Goal: Task Accomplishment & Management: Use online tool/utility

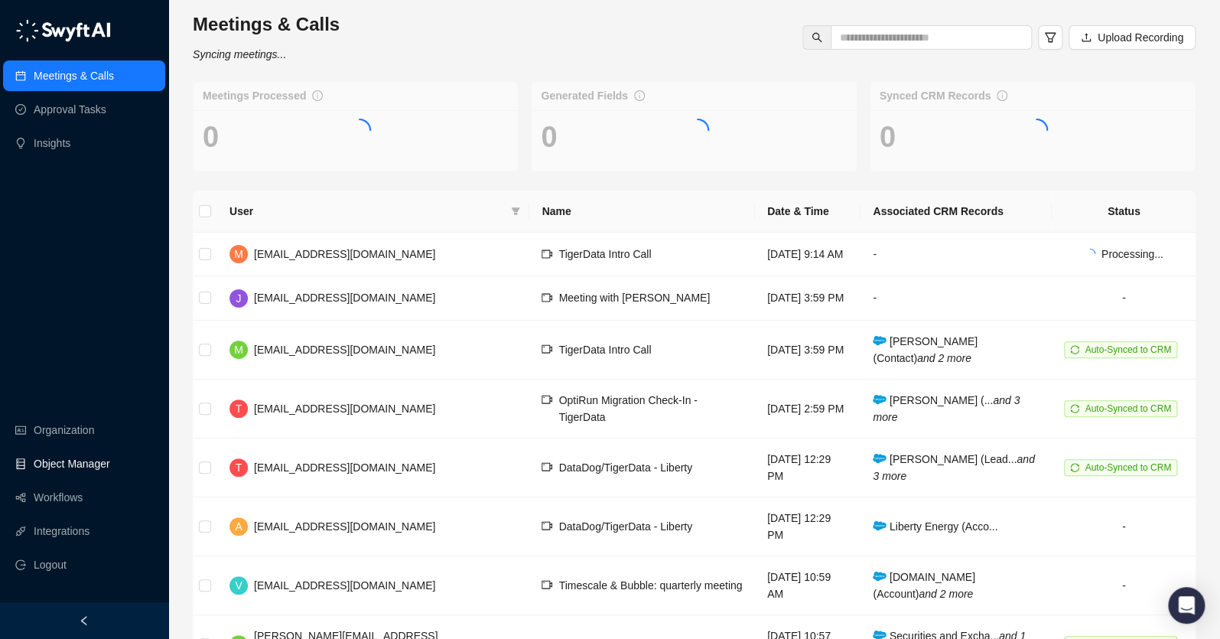
click at [80, 463] on link "Object Manager" at bounding box center [72, 463] width 76 height 31
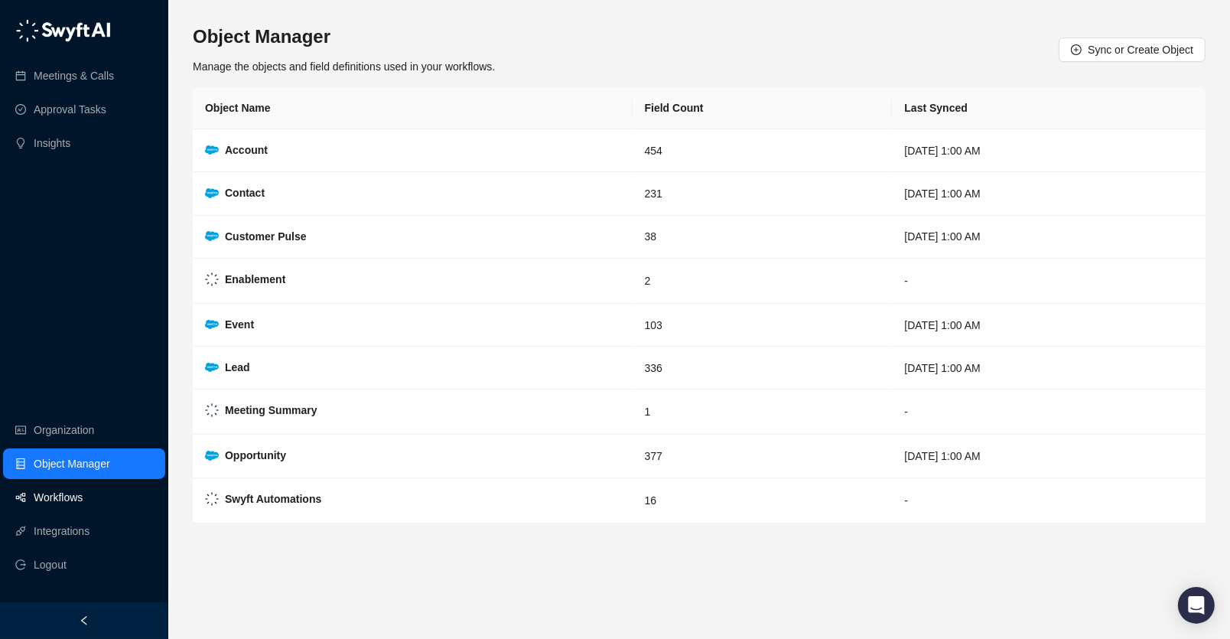
click at [63, 507] on link "Workflows" at bounding box center [58, 497] width 49 height 31
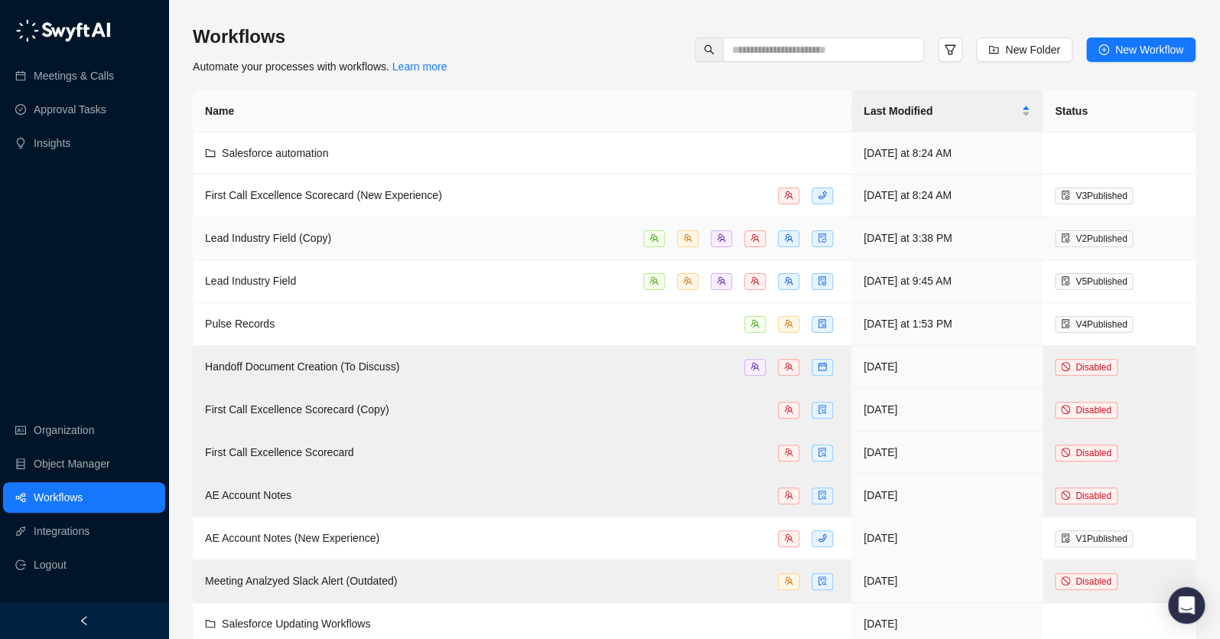
click at [285, 249] on td "Lead Industry Field (Copy)" at bounding box center [522, 238] width 659 height 43
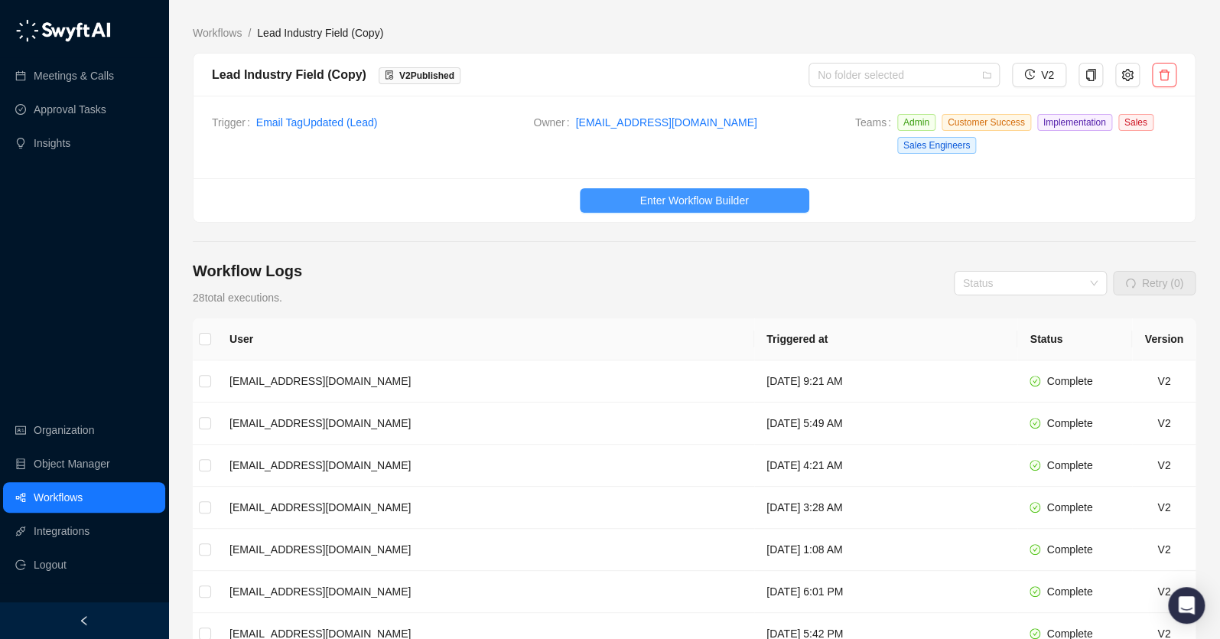
click at [748, 192] on span "Enter Workflow Builder" at bounding box center [693, 200] width 109 height 17
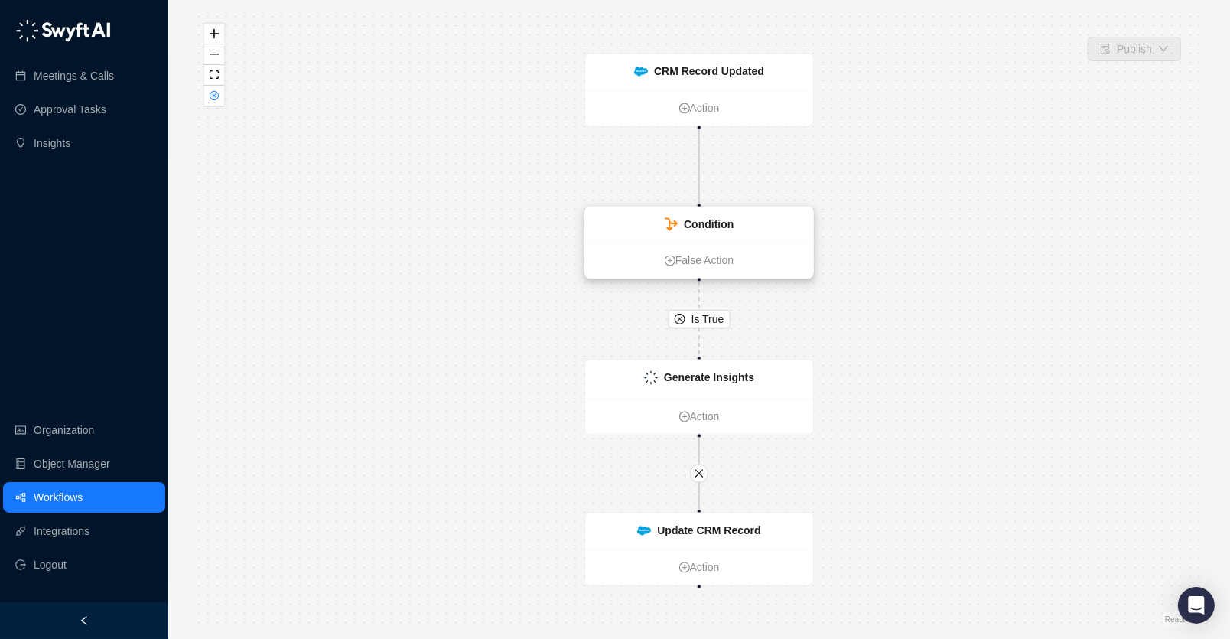
click at [709, 229] on div "Condition" at bounding box center [709, 224] width 50 height 17
click at [707, 382] on strong "Generate Insights" at bounding box center [709, 378] width 90 height 12
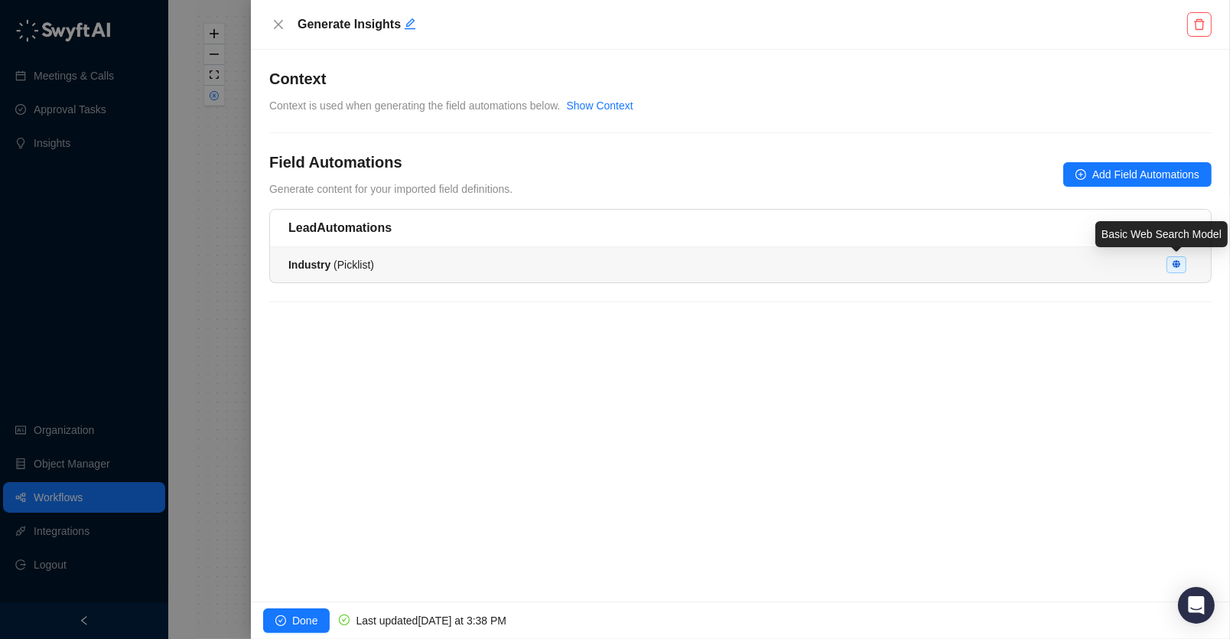
click at [1175, 266] on icon at bounding box center [1177, 264] width 8 height 8
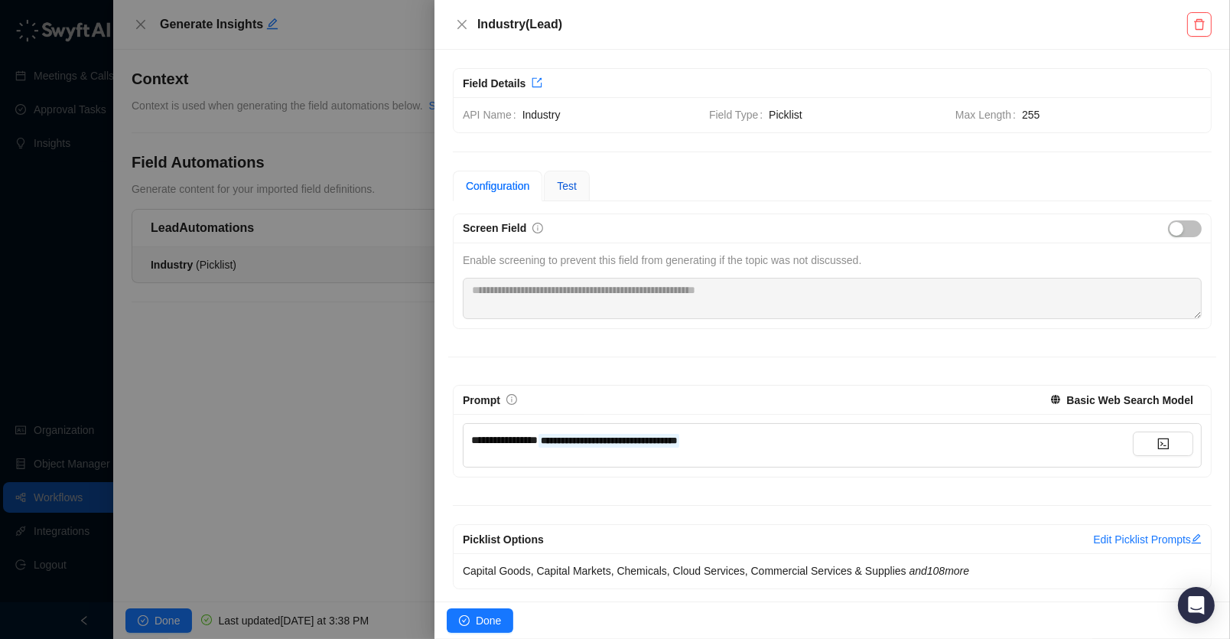
click at [565, 177] on div "Test" at bounding box center [567, 185] width 20 height 17
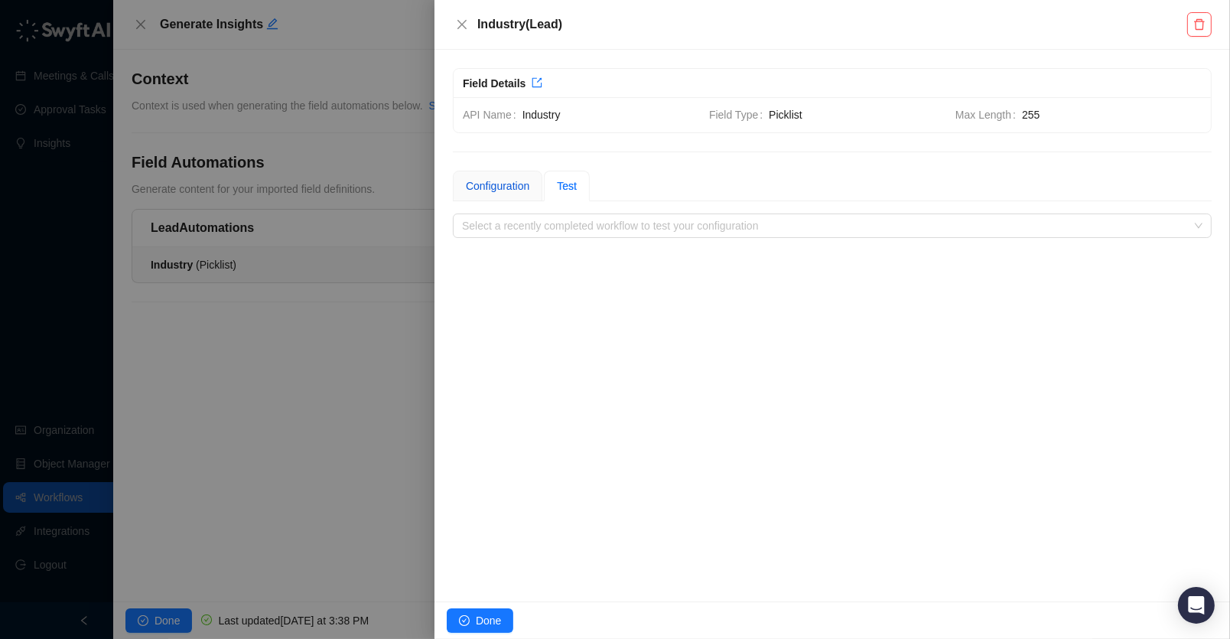
click at [518, 192] on div "Configuration" at bounding box center [497, 185] width 63 height 17
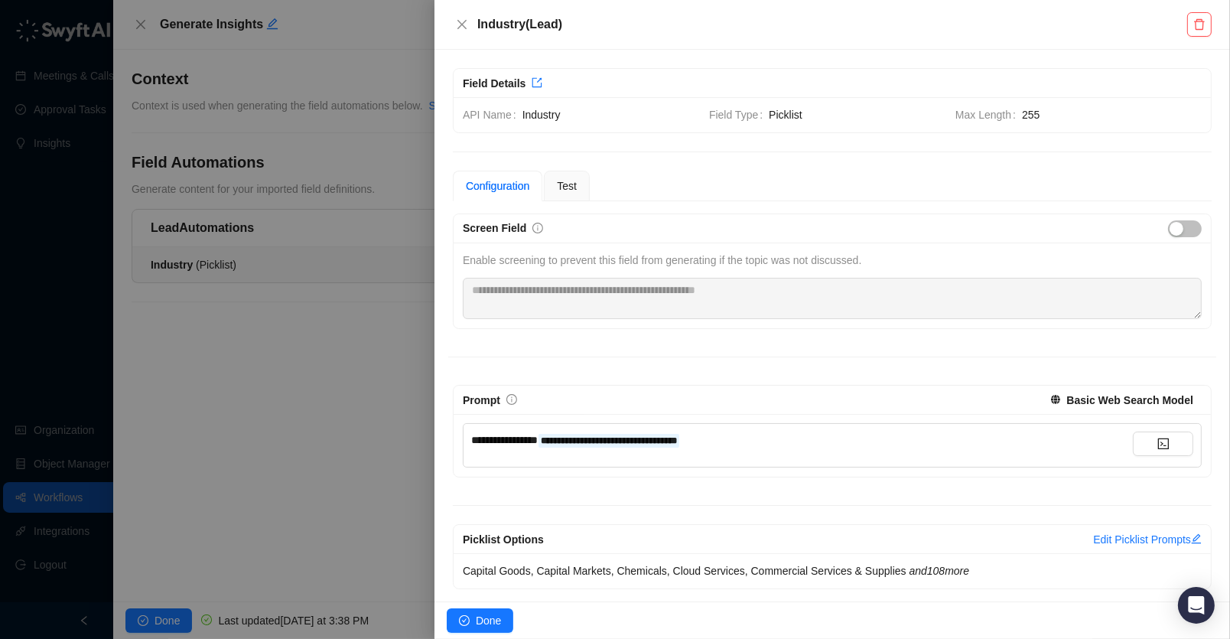
click at [255, 248] on div at bounding box center [615, 319] width 1230 height 639
